Goal: Task Accomplishment & Management: Use online tool/utility

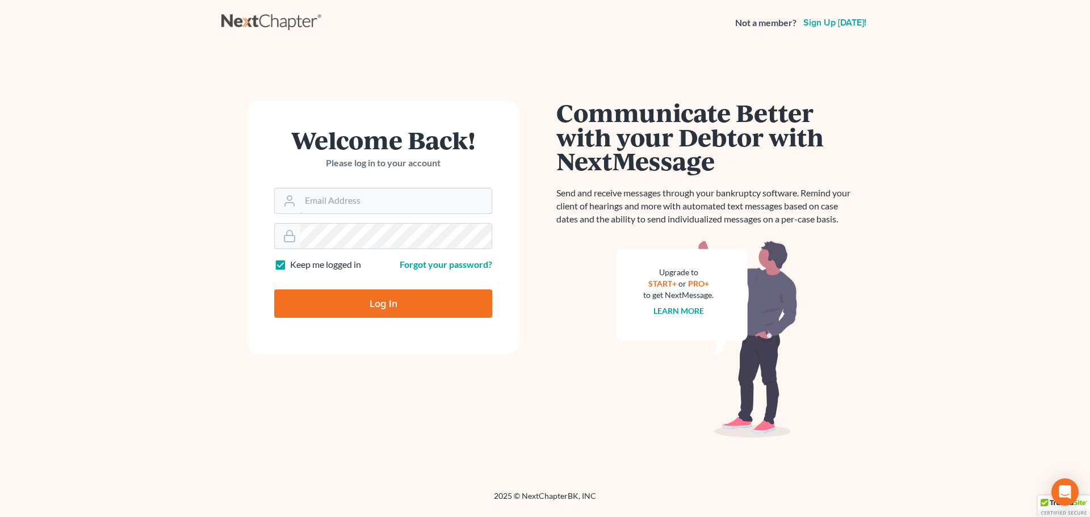
type input "[EMAIL_ADDRESS][DOMAIN_NAME]"
click at [353, 302] on input "Log In" at bounding box center [383, 303] width 218 height 28
type input "Thinking..."
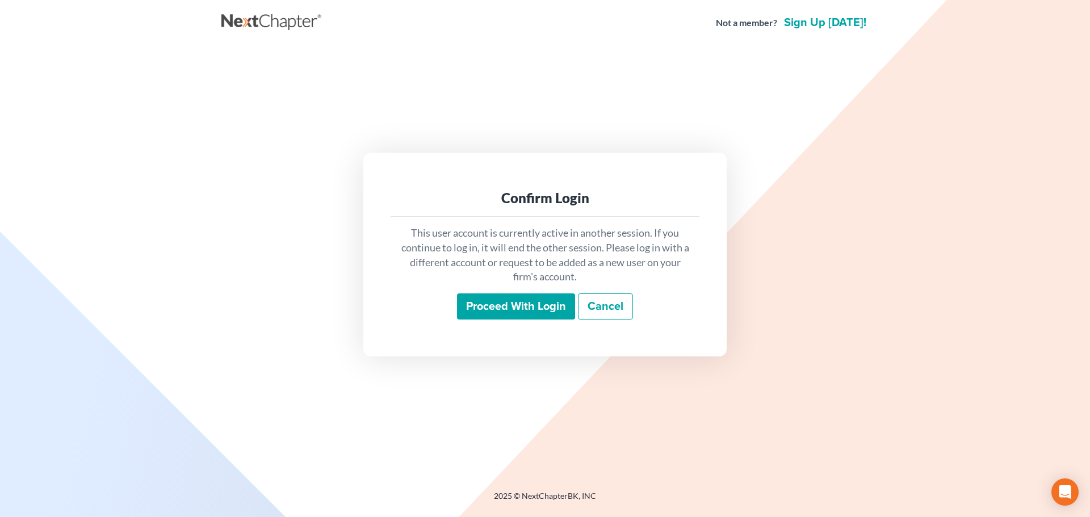
click at [534, 313] on input "Proceed with login" at bounding box center [516, 306] width 118 height 26
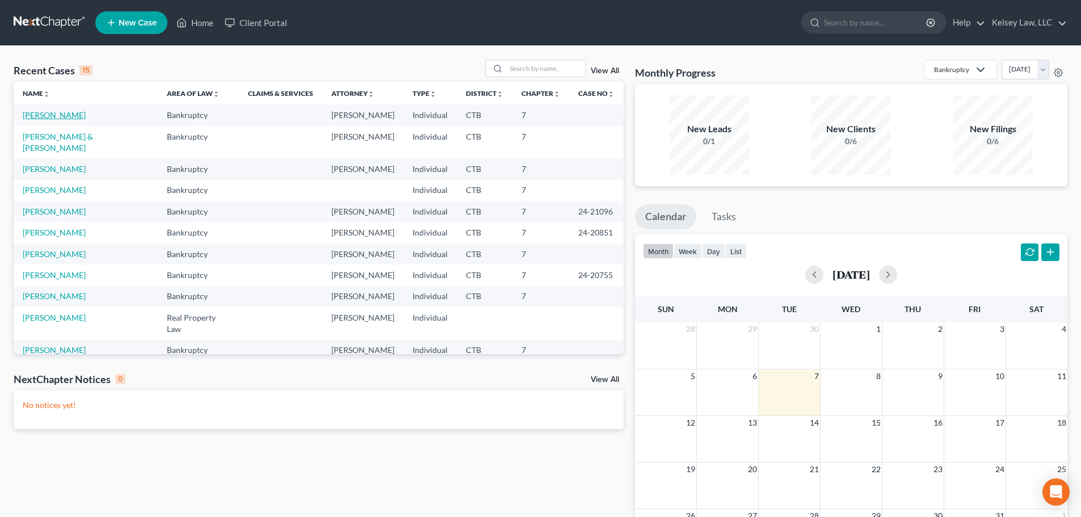
click at [56, 117] on link "Jones, John" at bounding box center [54, 115] width 63 height 10
select select "4"
select select "6"
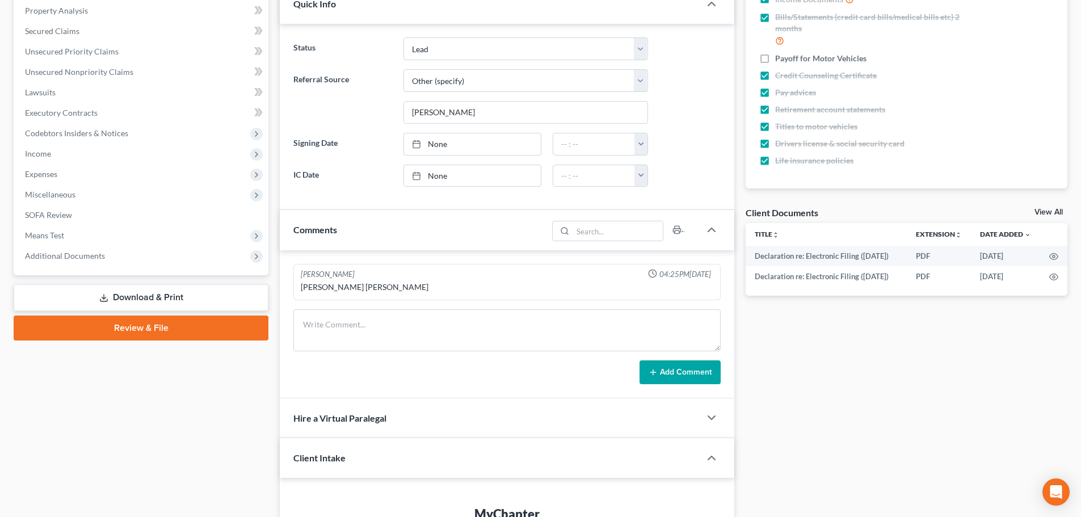
scroll to position [227, 0]
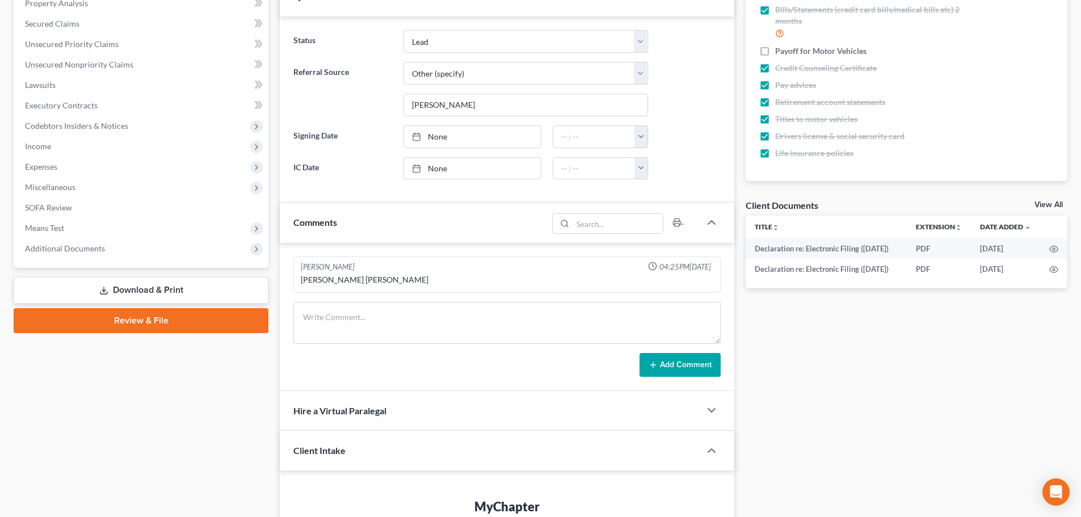
click at [175, 288] on link "Download & Print" at bounding box center [141, 290] width 255 height 27
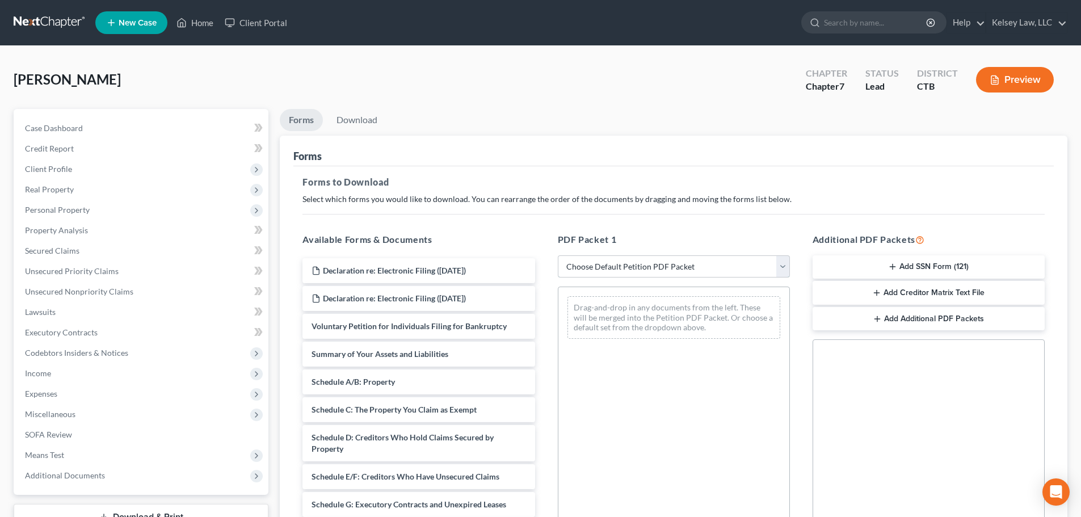
click at [613, 270] on select "Choose Default Petition PDF Packet Complete Bankruptcy Petition (all forms and …" at bounding box center [674, 266] width 232 height 23
select select "5"
click at [558, 255] on select "Choose Default Petition PDF Packet Complete Bankruptcy Petition (all forms and …" at bounding box center [674, 266] width 232 height 23
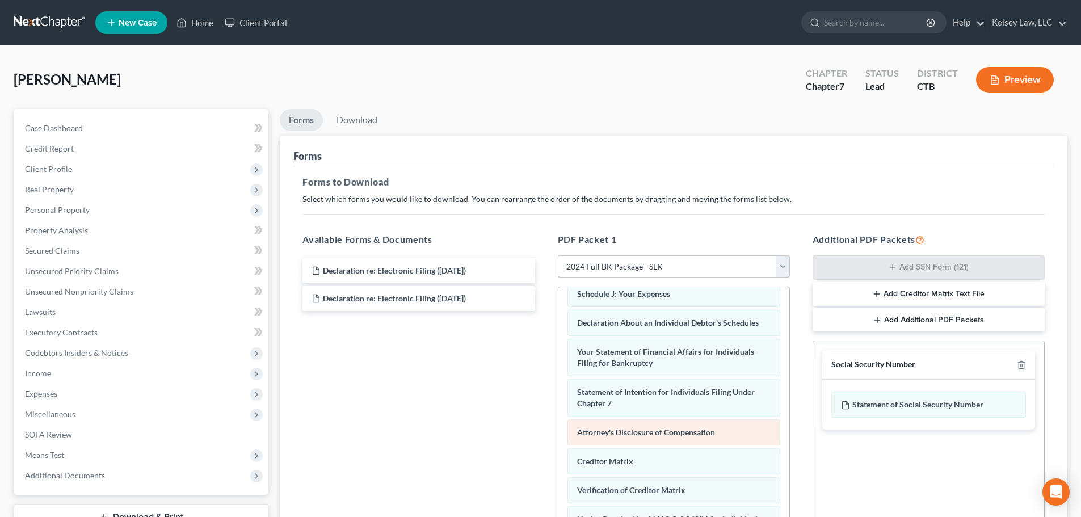
scroll to position [184, 0]
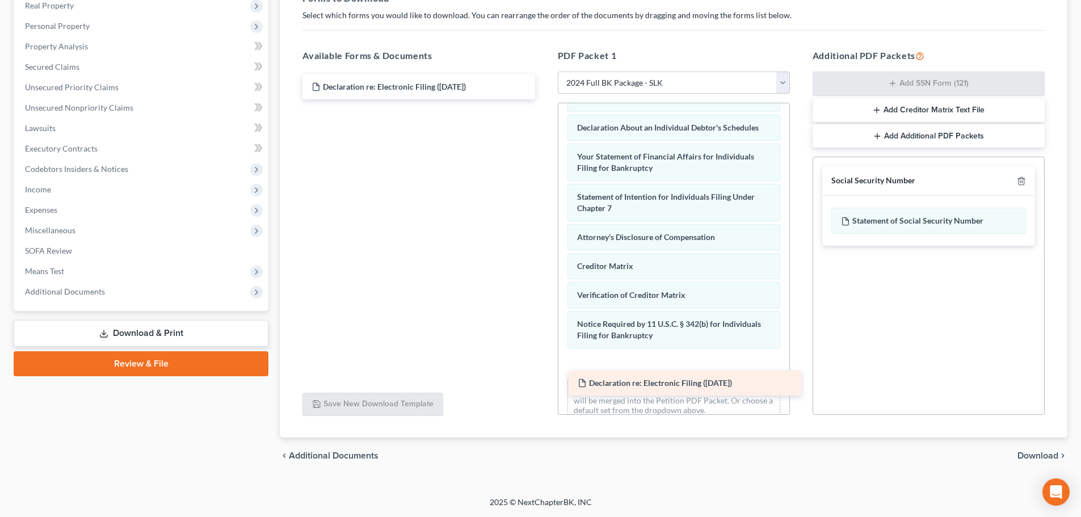
drag, startPoint x: 347, startPoint y: 112, endPoint x: 611, endPoint y: 381, distance: 376.4
click at [544, 99] on div "Declaration re: Electronic Filing (08/06/2025) Declaration re: Electronic Filin…" at bounding box center [418, 86] width 250 height 25
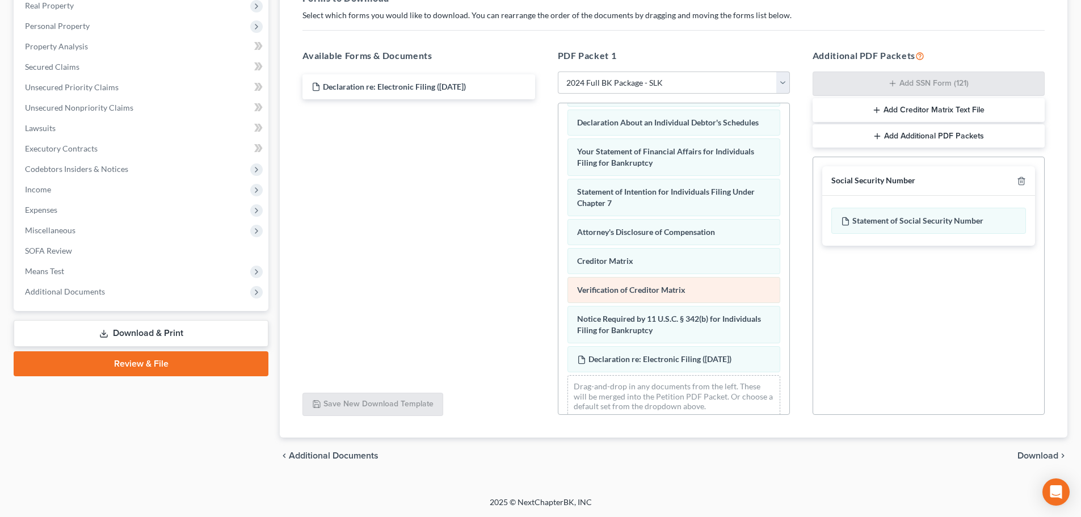
scroll to position [390, 0]
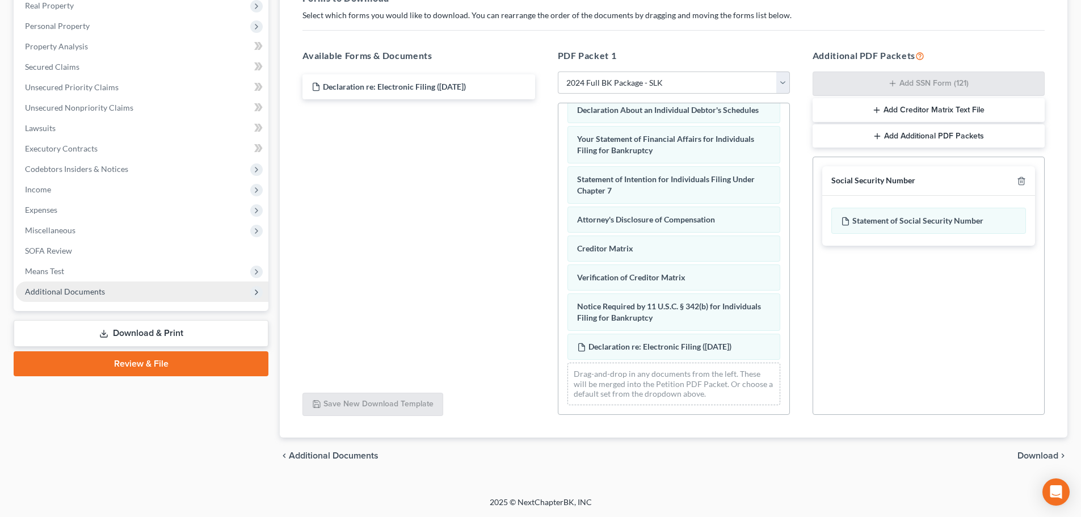
click at [41, 295] on span "Additional Documents" at bounding box center [65, 292] width 80 height 10
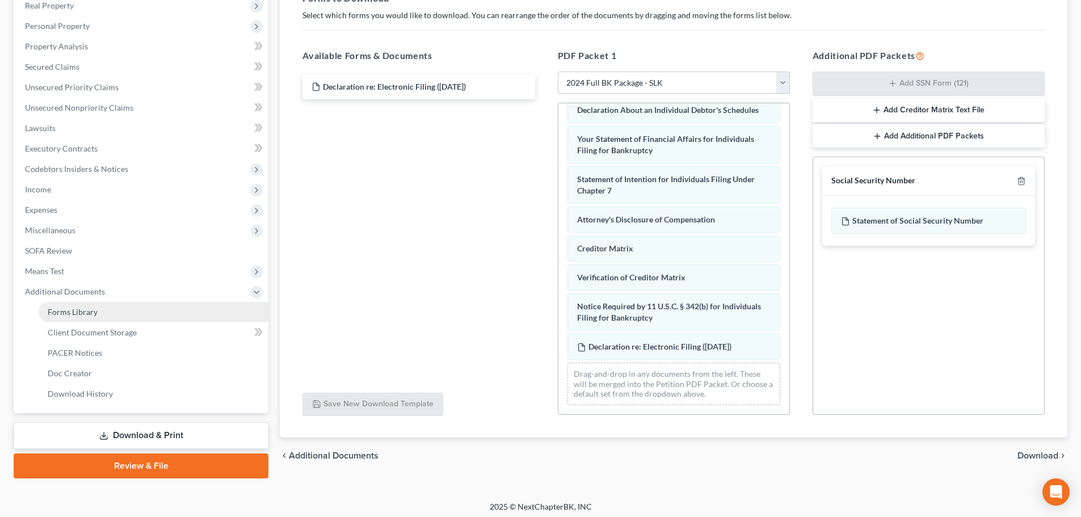
click at [61, 316] on span "Forms Library" at bounding box center [73, 312] width 50 height 10
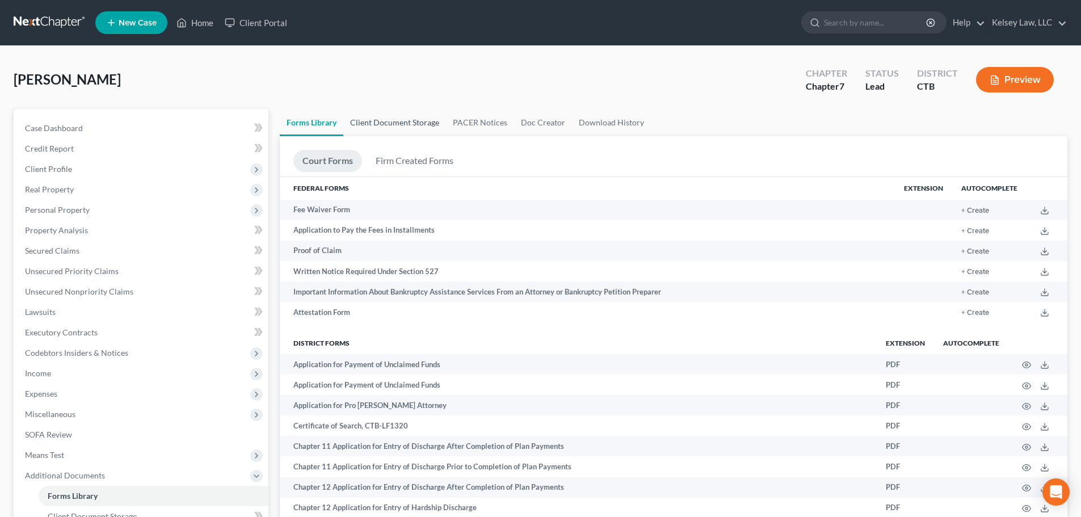
click at [400, 119] on link "Client Document Storage" at bounding box center [394, 122] width 103 height 27
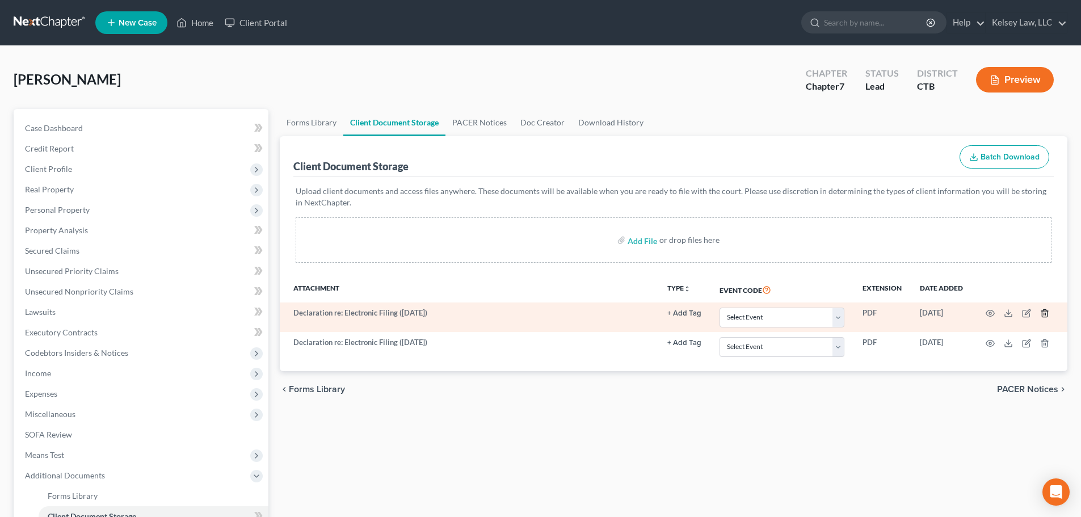
click at [1044, 313] on line "button" at bounding box center [1044, 314] width 0 height 2
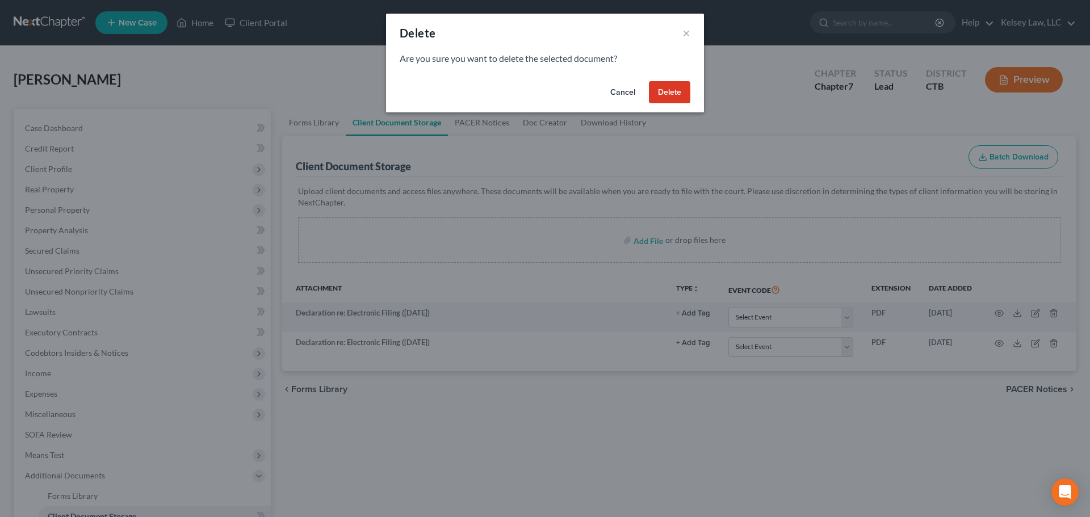
click at [685, 93] on button "Delete" at bounding box center [669, 92] width 41 height 23
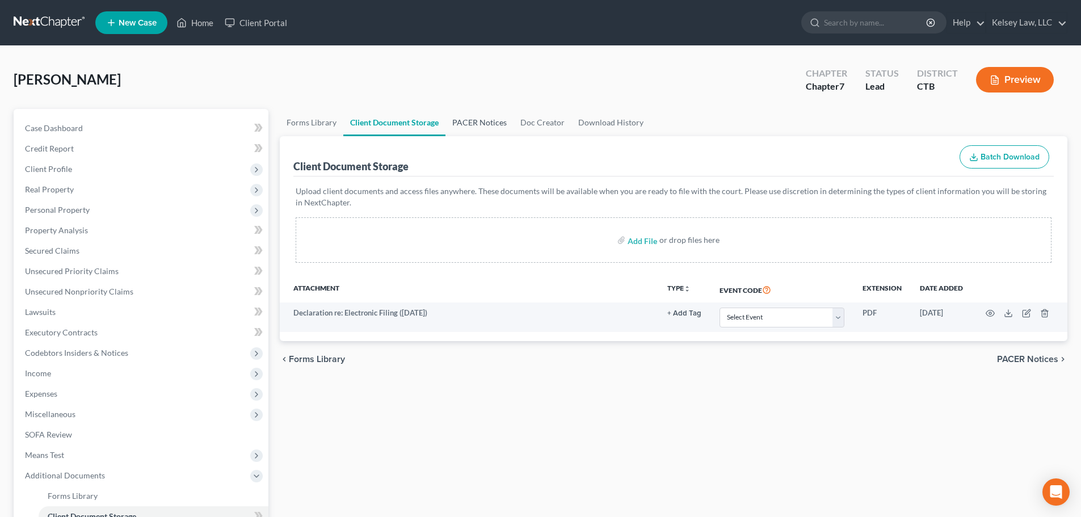
click at [489, 121] on link "PACER Notices" at bounding box center [479, 122] width 68 height 27
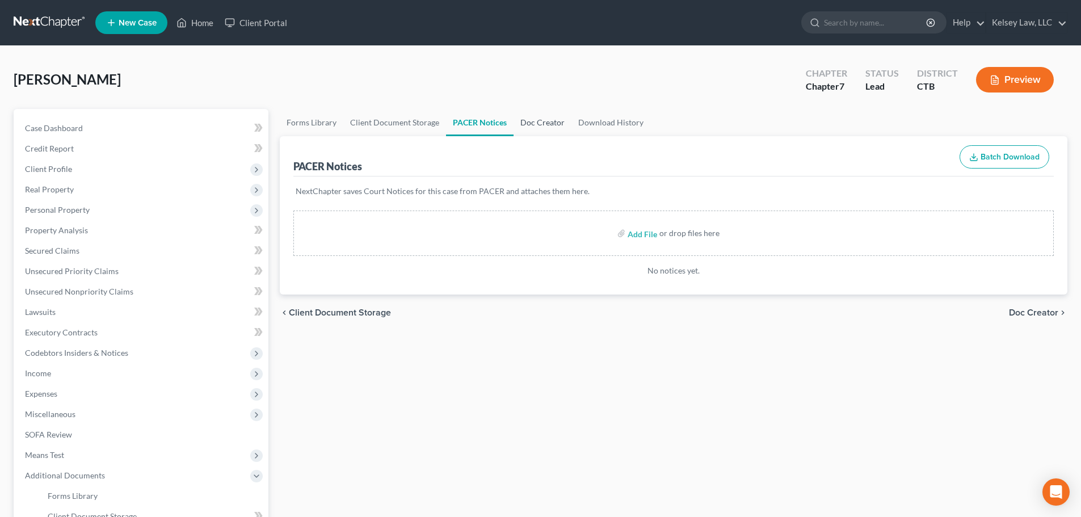
click at [520, 121] on link "Doc Creator" at bounding box center [543, 122] width 58 height 27
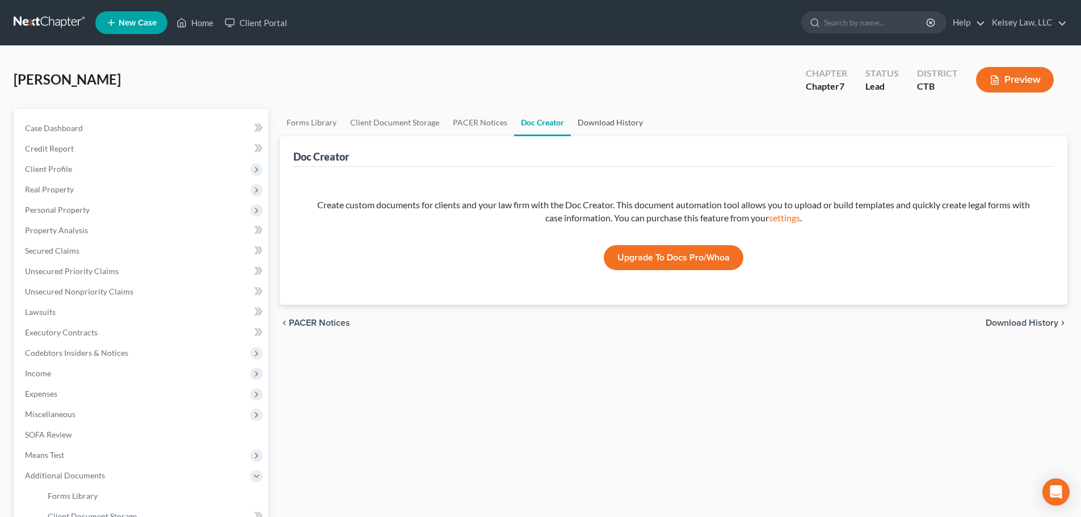
click at [596, 121] on link "Download History" at bounding box center [610, 122] width 79 height 27
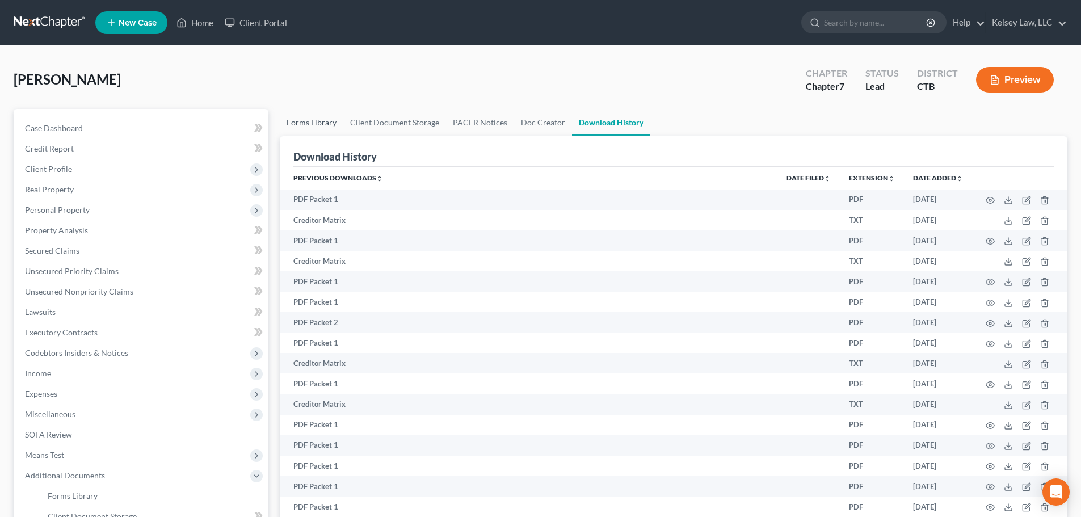
click at [326, 120] on link "Forms Library" at bounding box center [312, 122] width 64 height 27
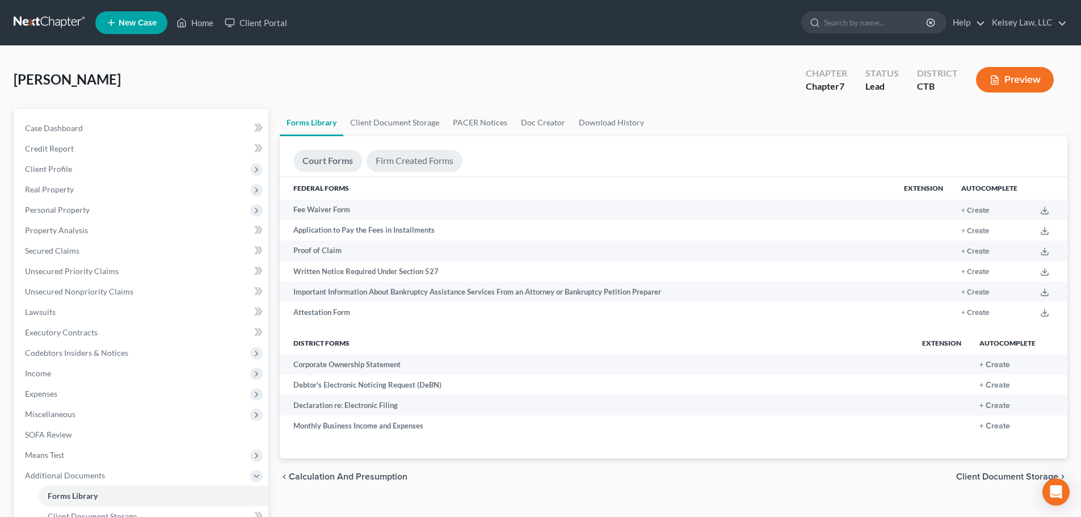
click at [410, 165] on link "Firm Created Forms" at bounding box center [415, 161] width 96 height 22
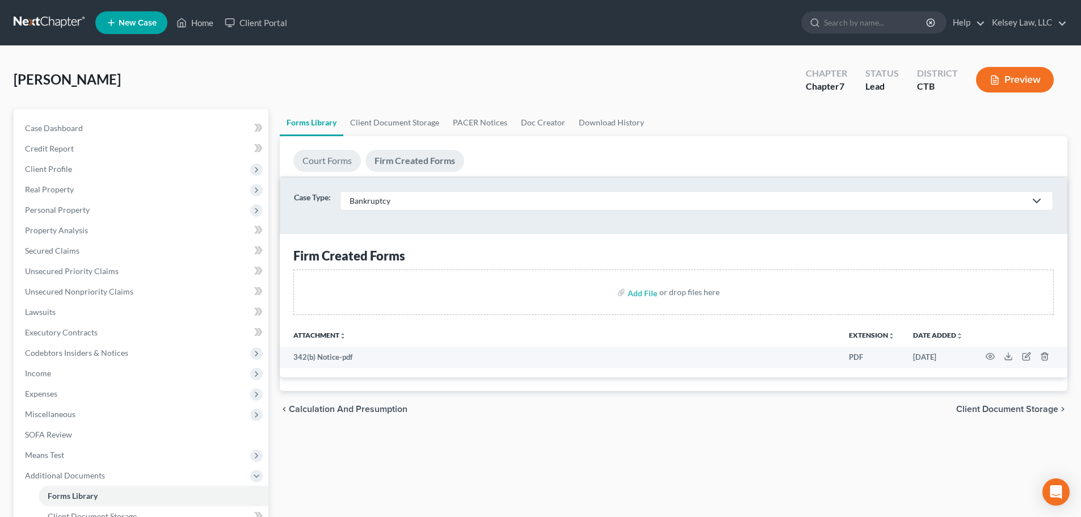
click at [324, 155] on link "Court Forms" at bounding box center [327, 161] width 68 height 22
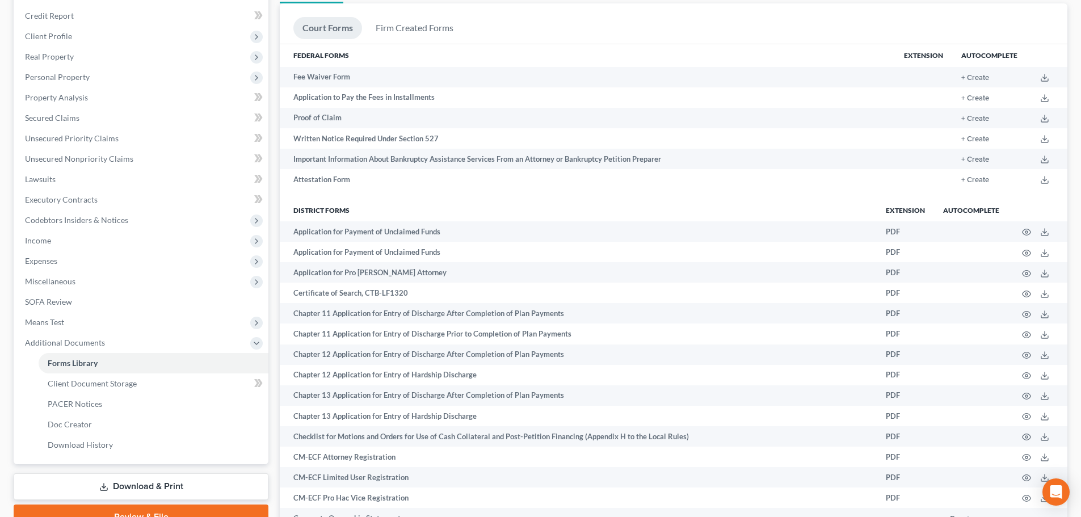
scroll to position [170, 0]
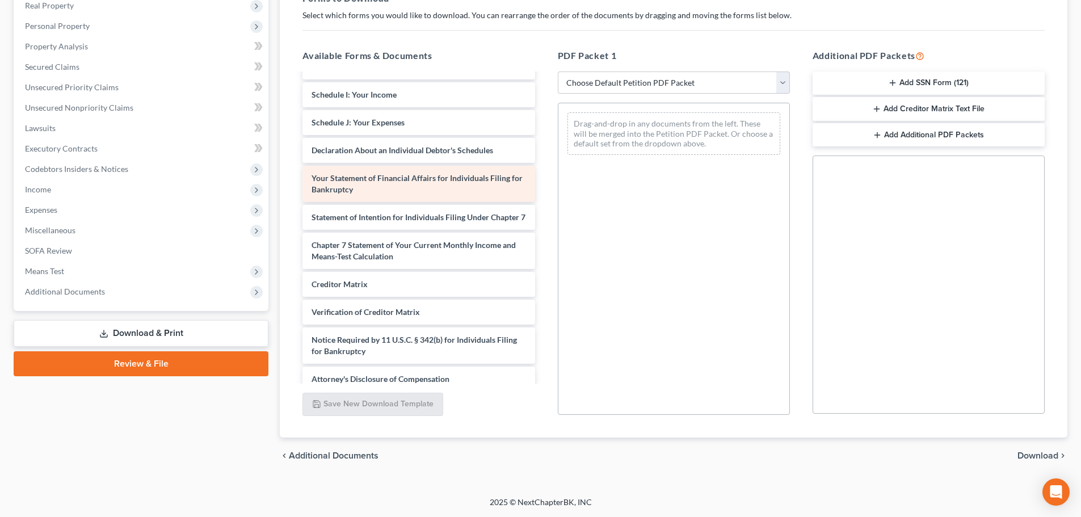
scroll to position [276, 0]
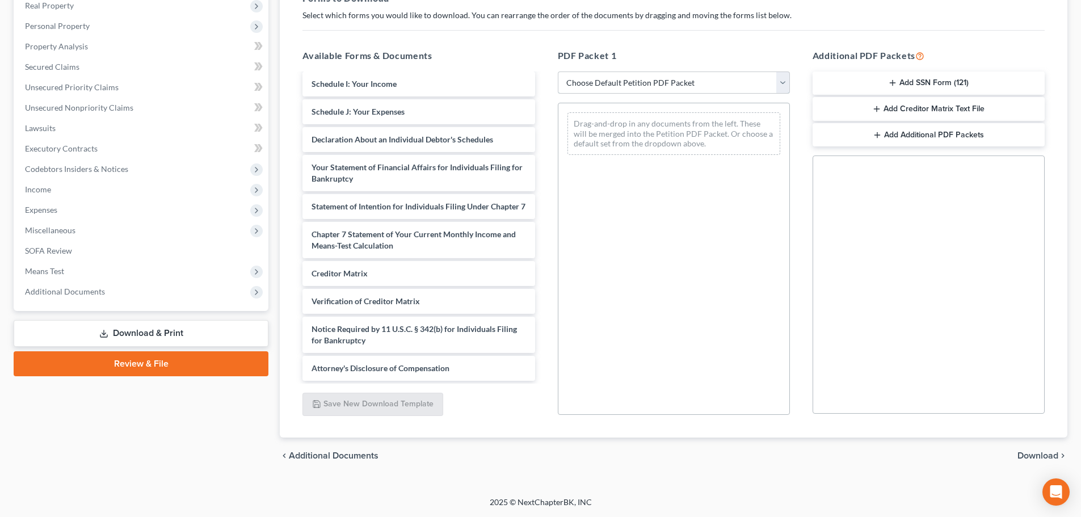
click at [784, 81] on select "Choose Default Petition PDF Packet Complete Bankruptcy Petition (all forms and …" at bounding box center [674, 83] width 232 height 23
select select "5"
click at [558, 72] on select "Choose Default Petition PDF Packet Complete Bankruptcy Petition (all forms and …" at bounding box center [674, 83] width 232 height 23
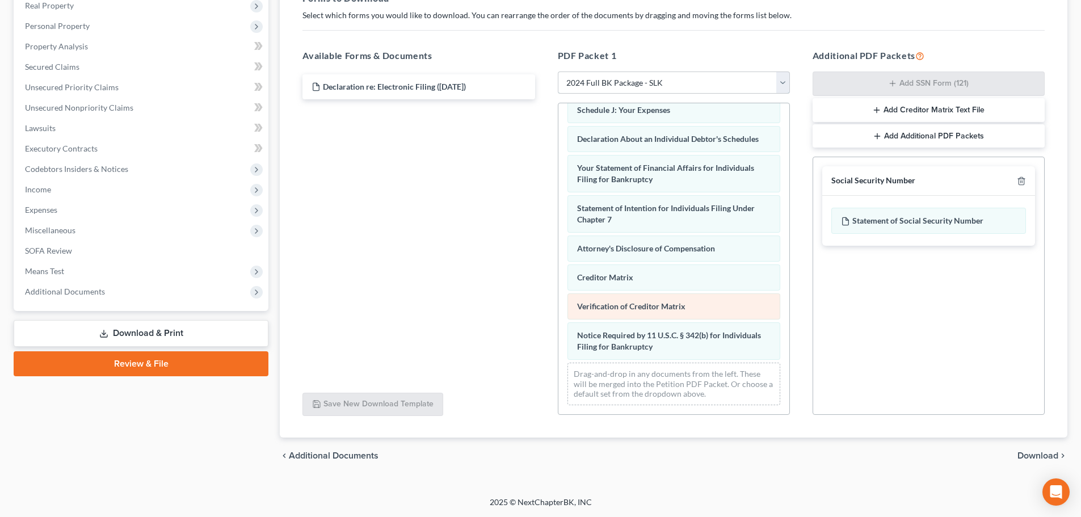
scroll to position [362, 0]
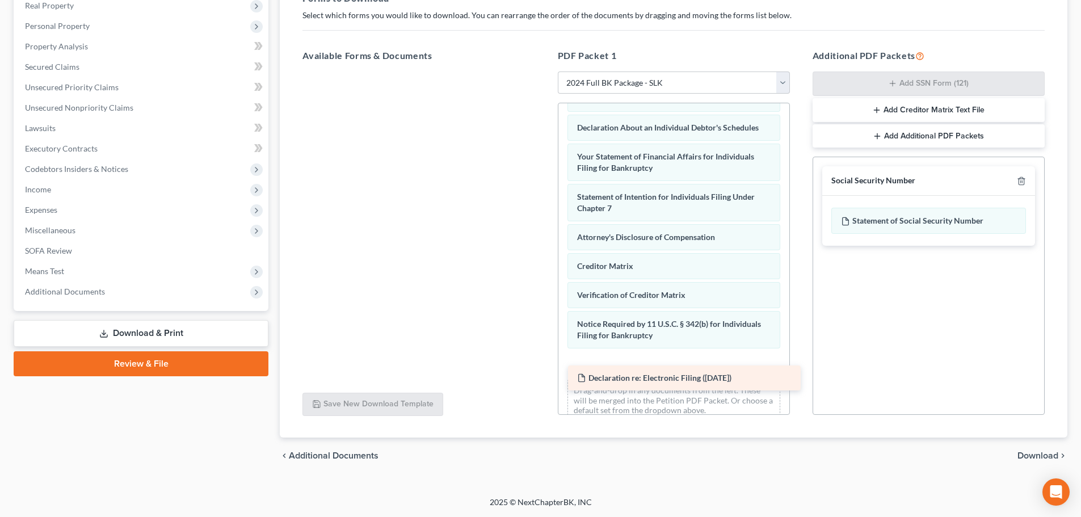
drag, startPoint x: 447, startPoint y: 91, endPoint x: 713, endPoint y: 382, distance: 394.1
click at [544, 72] on div "Declaration re: Electronic Filing (08/06/2025) Declaration re: Electronic Filin…" at bounding box center [418, 72] width 250 height 0
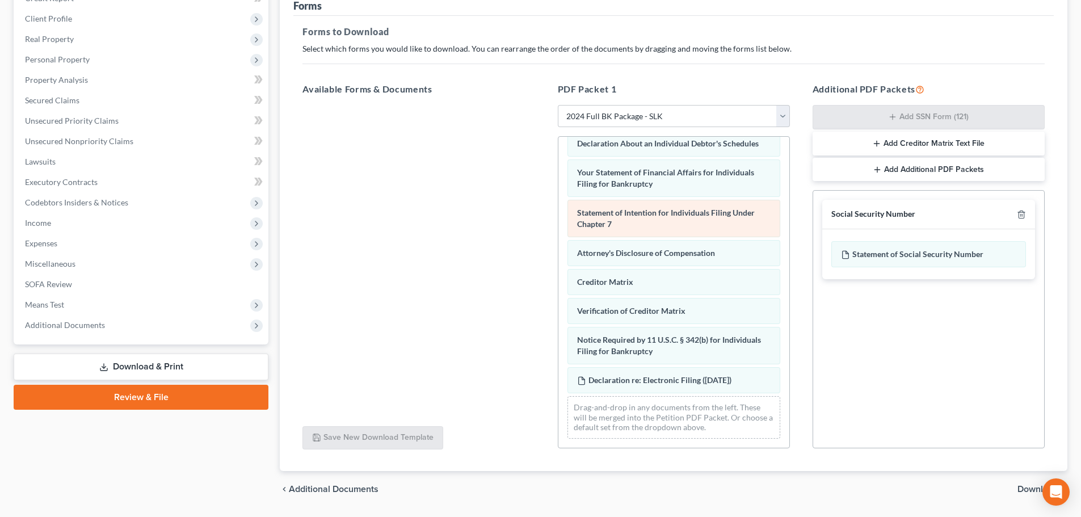
scroll to position [170, 0]
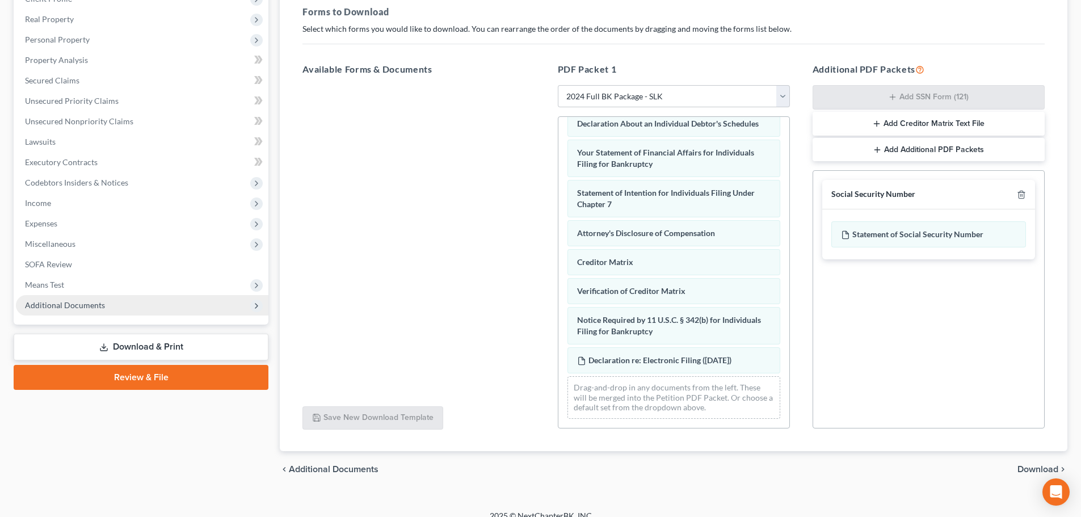
click at [81, 313] on span "Additional Documents" at bounding box center [142, 305] width 253 height 20
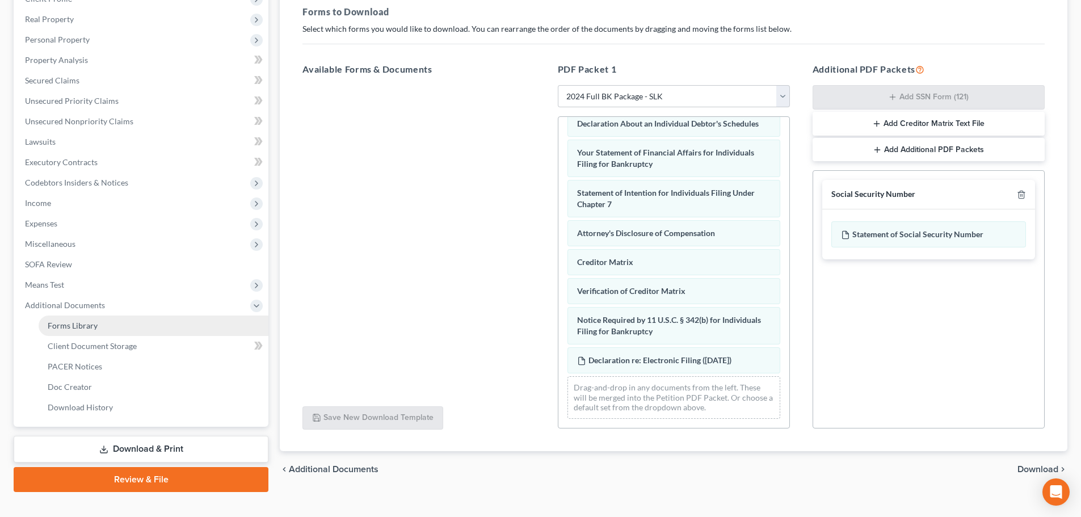
click at [81, 319] on link "Forms Library" at bounding box center [154, 326] width 230 height 20
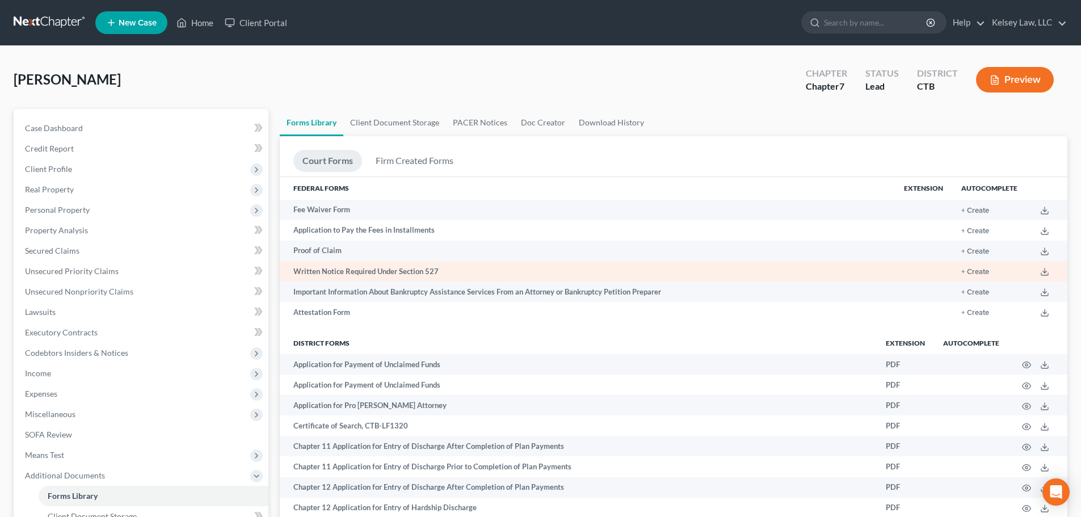
click at [377, 272] on td "Written Notice Required Under Section 527" at bounding box center [587, 271] width 615 height 20
click at [1045, 273] on line at bounding box center [1045, 270] width 0 height 5
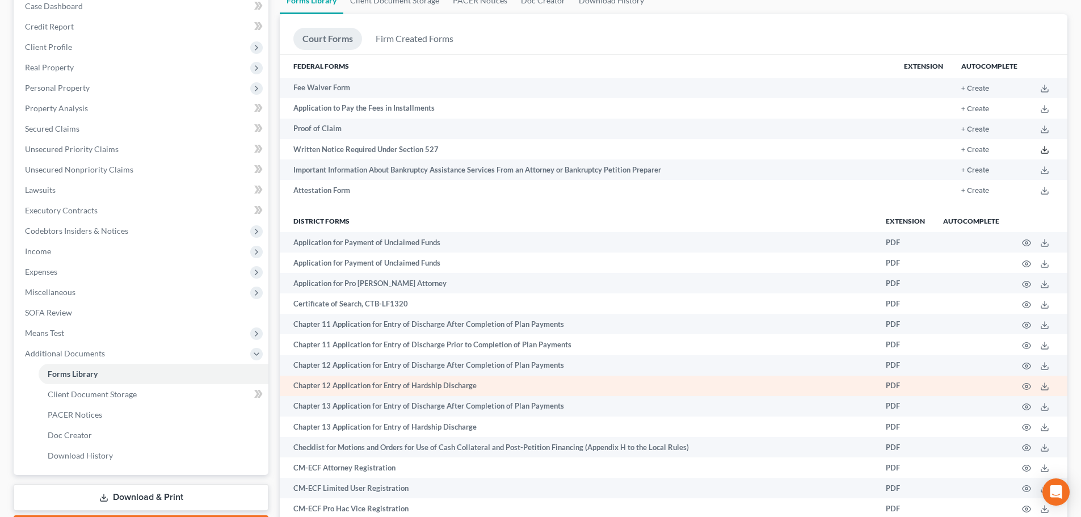
scroll to position [28, 0]
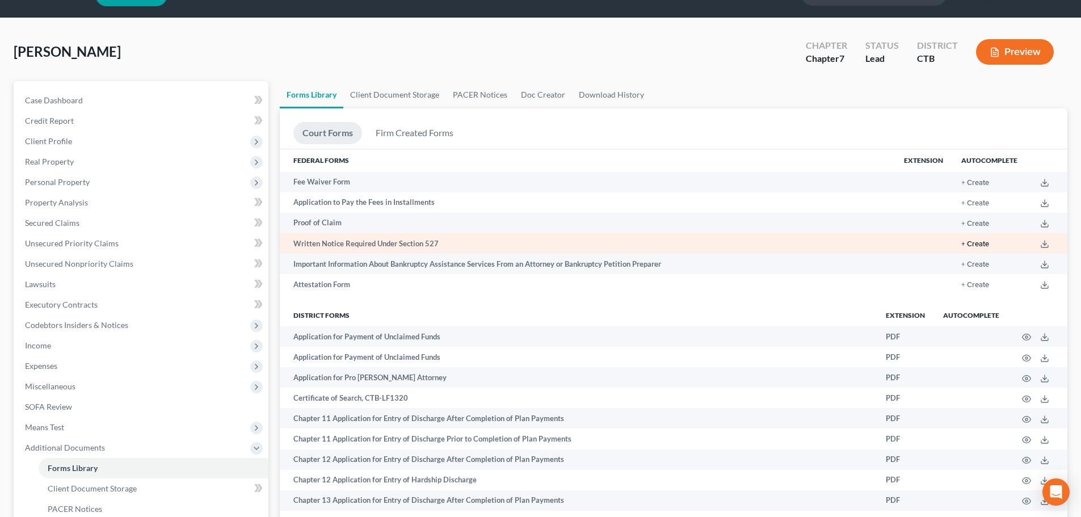
click at [982, 247] on button "+ Create" at bounding box center [975, 244] width 28 height 7
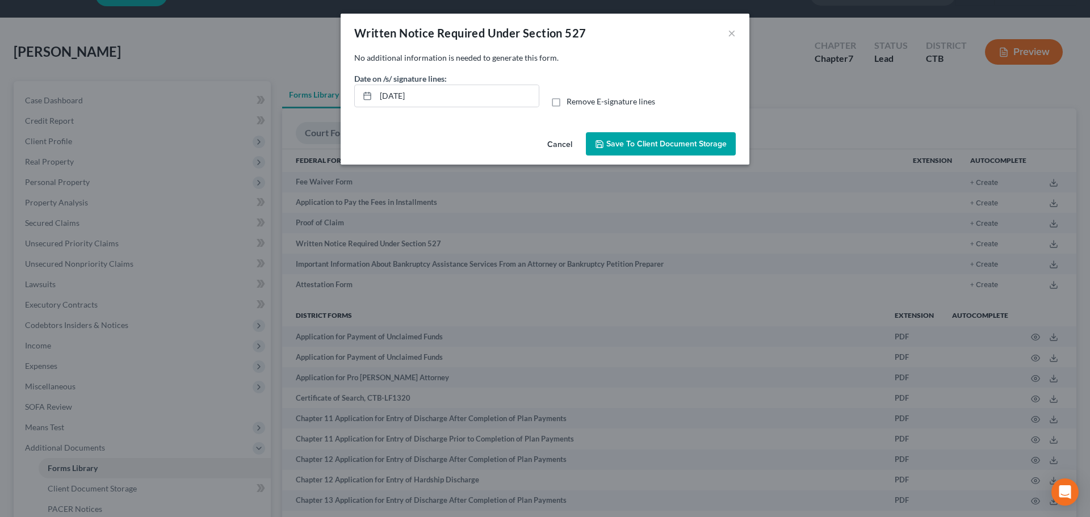
click at [639, 141] on span "Save to Client Document Storage" at bounding box center [666, 144] width 120 height 10
